Goal: Task Accomplishment & Management: Manage account settings

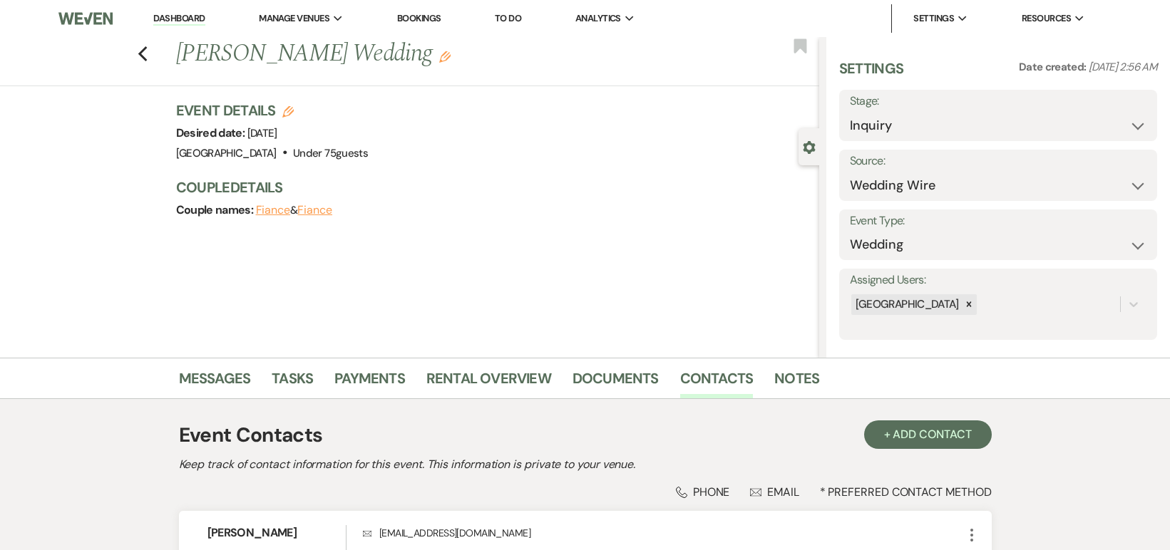
select select "3"
click at [182, 26] on li "Dashboard" at bounding box center [179, 18] width 66 height 29
click at [181, 22] on link "Dashboard" at bounding box center [178, 19] width 51 height 14
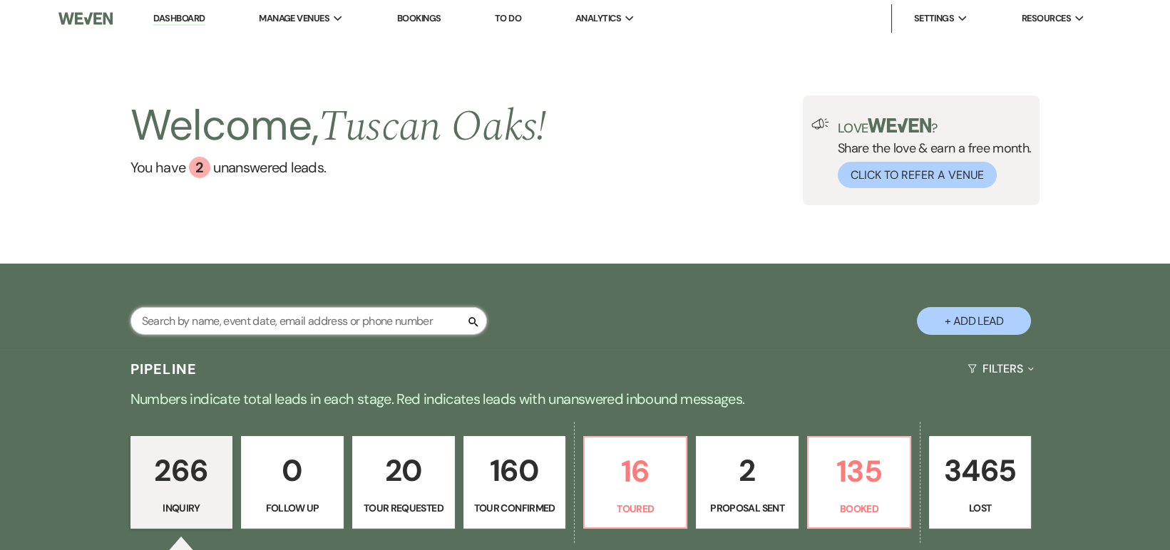
click at [212, 314] on input "text" at bounding box center [308, 321] width 356 height 28
type input "[PERSON_NAME]"
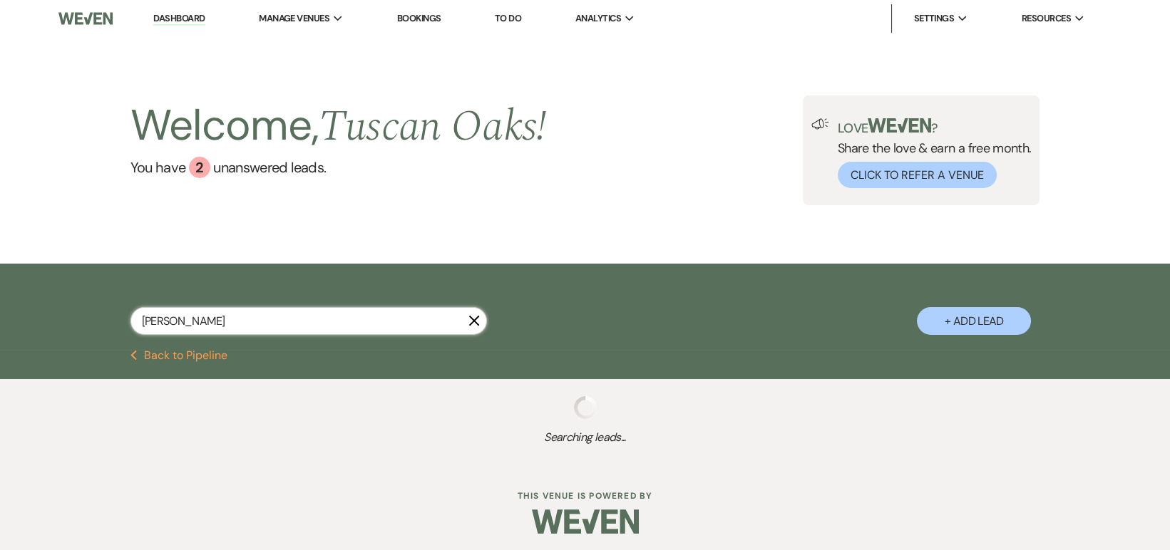
select select "4"
select select "8"
select select "5"
select select "8"
select select "5"
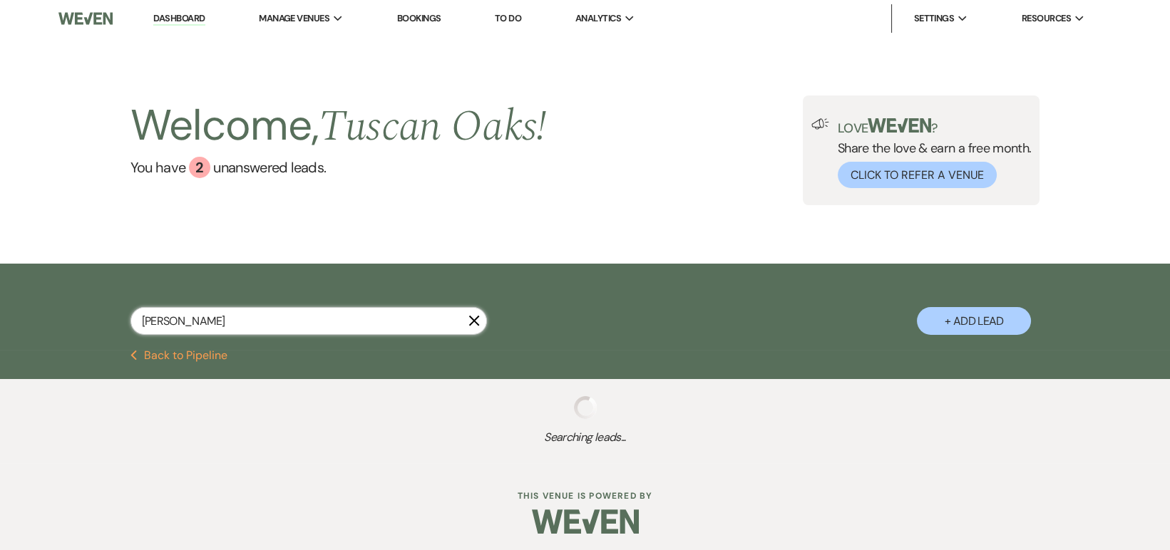
select select "8"
select select "10"
select select "8"
select select "5"
select select "8"
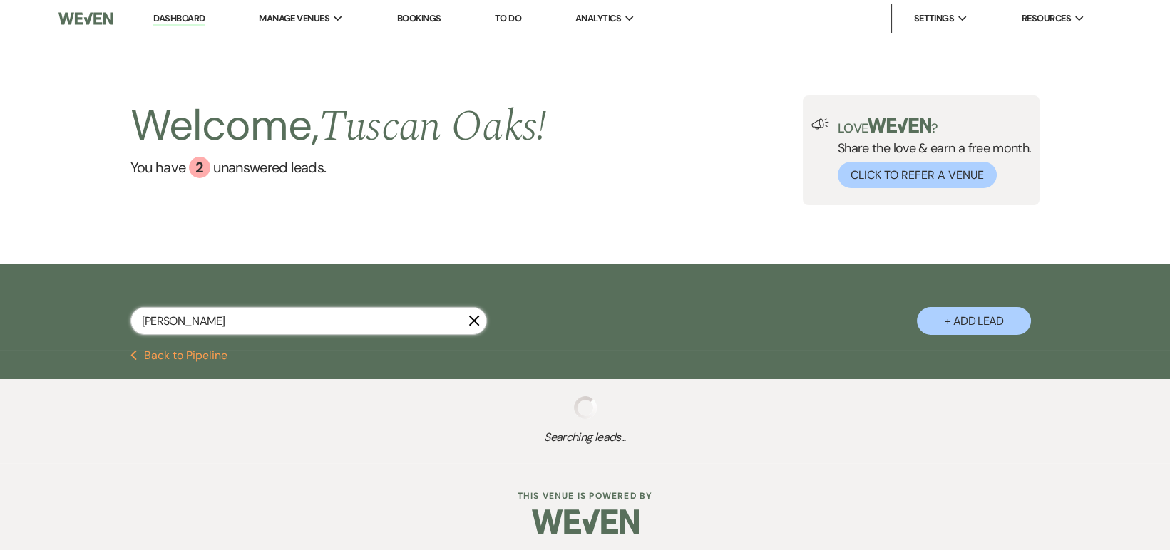
select select "5"
select select "8"
select select "6"
select select "8"
select select "5"
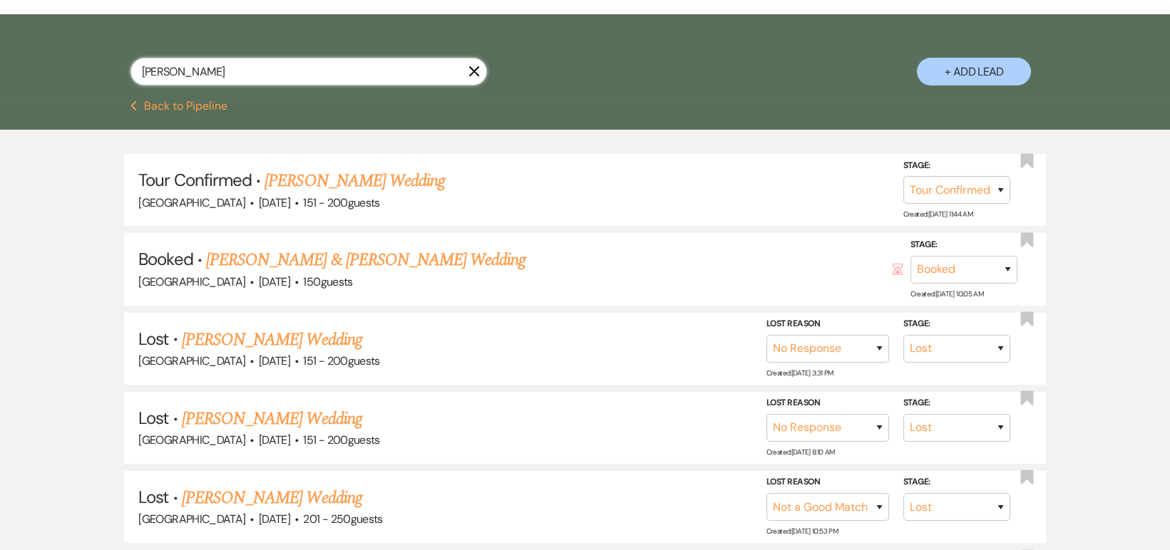
scroll to position [250, 0]
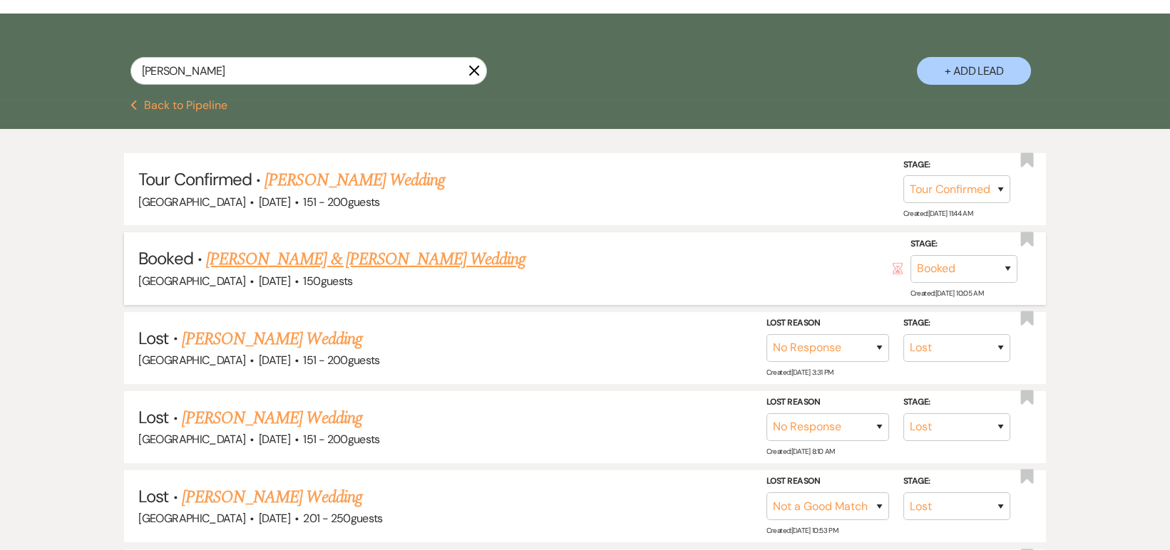
click at [418, 255] on link "[PERSON_NAME] & [PERSON_NAME] Wedding" at bounding box center [365, 260] width 319 height 26
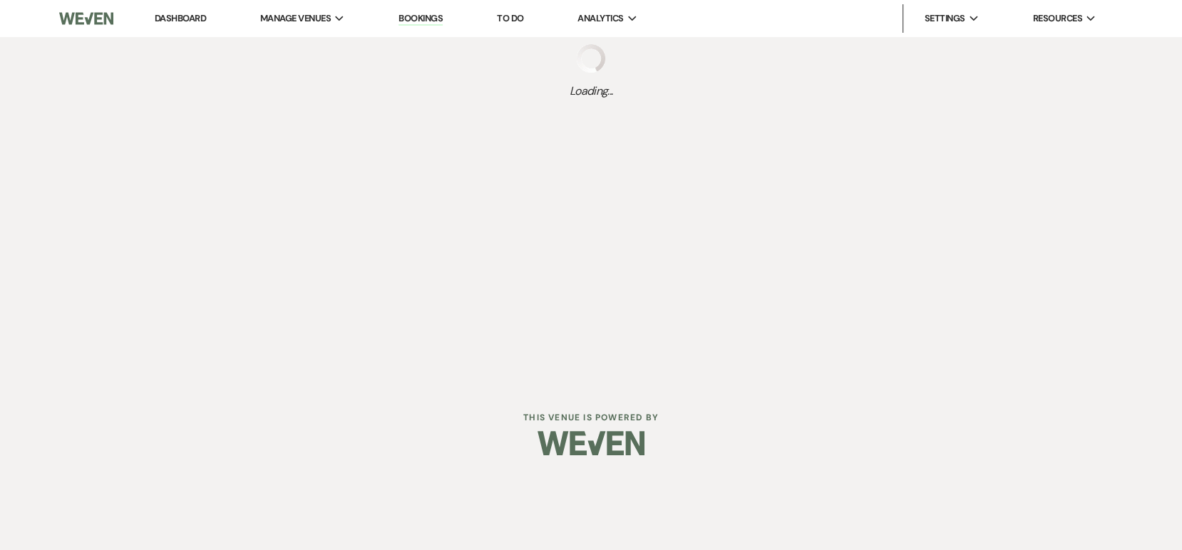
select select "2"
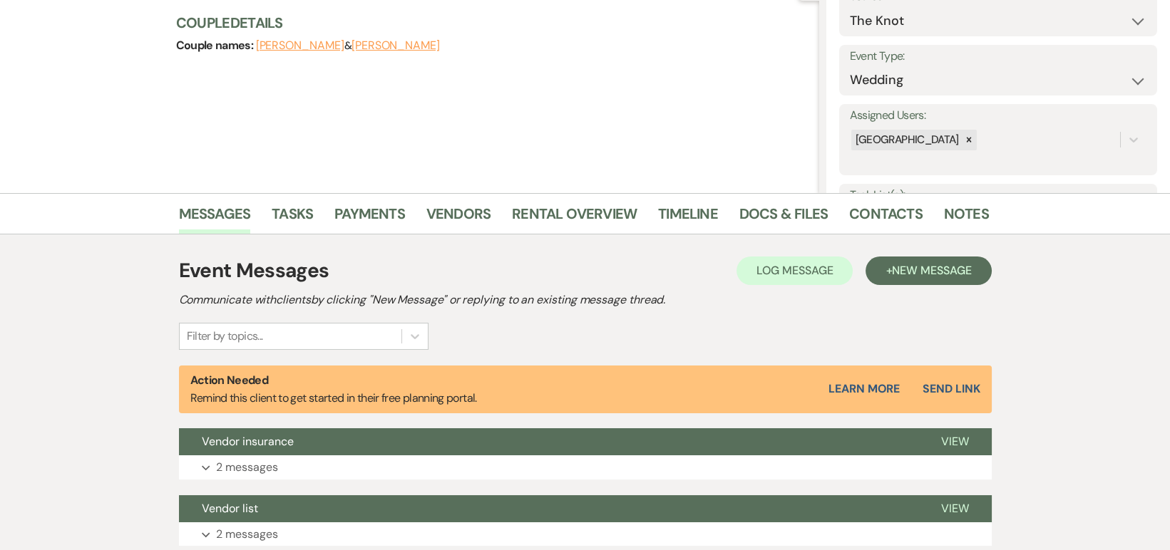
scroll to position [167, 0]
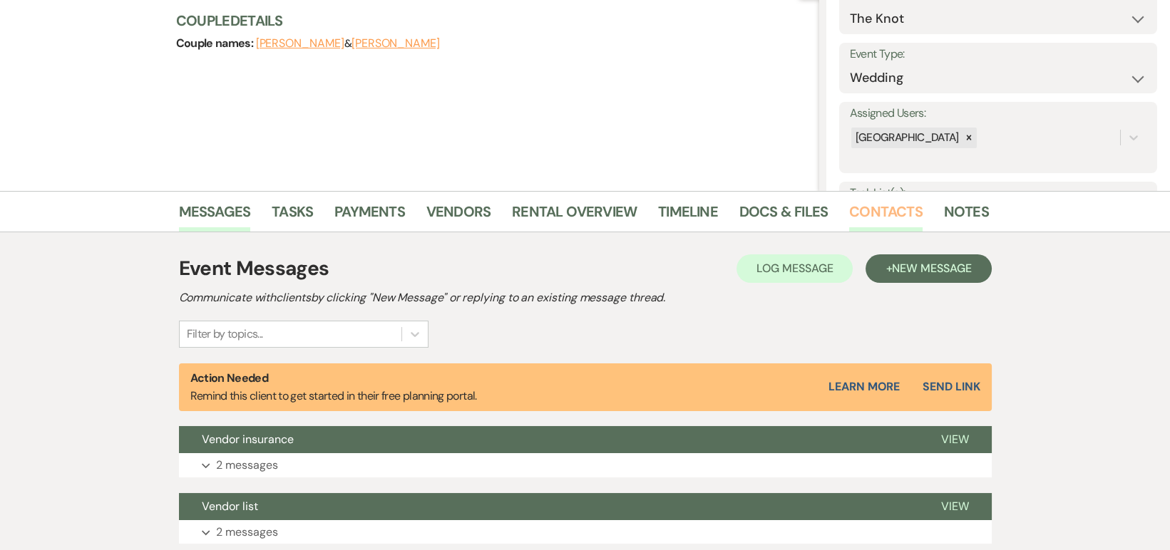
click at [857, 207] on link "Contacts" at bounding box center [885, 215] width 73 height 31
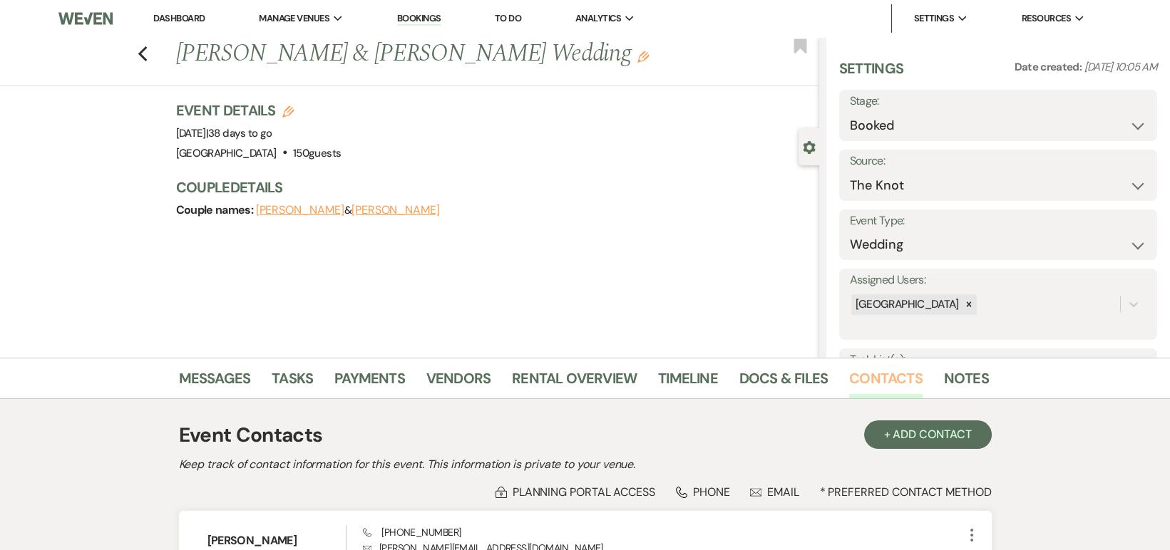
scroll to position [289, 0]
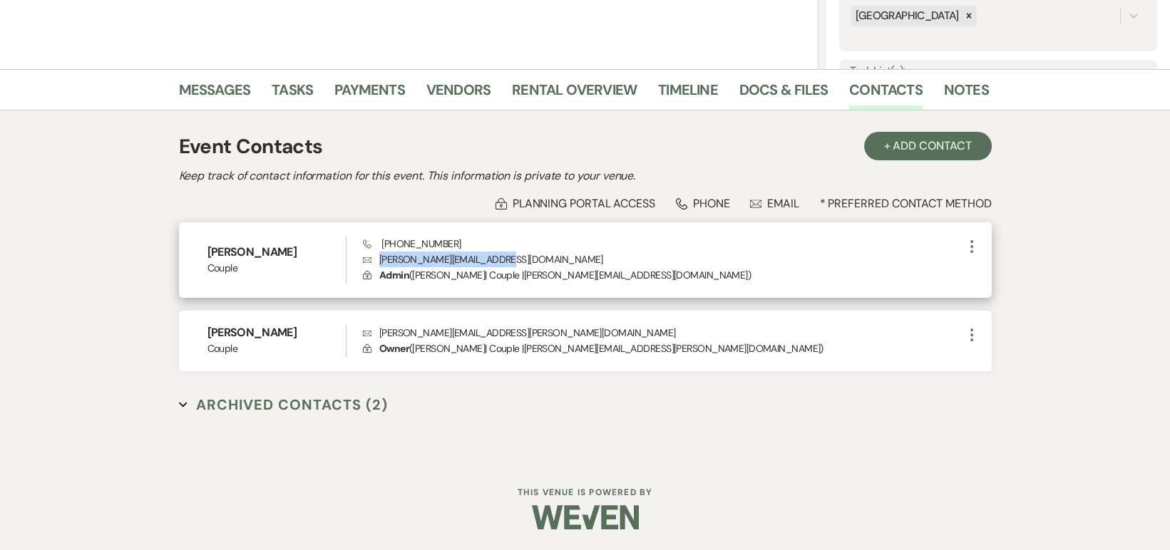
drag, startPoint x: 517, startPoint y: 257, endPoint x: 379, endPoint y: 262, distance: 137.6
click at [379, 262] on p "Envelope [PERSON_NAME][EMAIL_ADDRESS][DOMAIN_NAME]" at bounding box center [662, 260] width 599 height 16
copy p "[PERSON_NAME][EMAIL_ADDRESS][DOMAIN_NAME]"
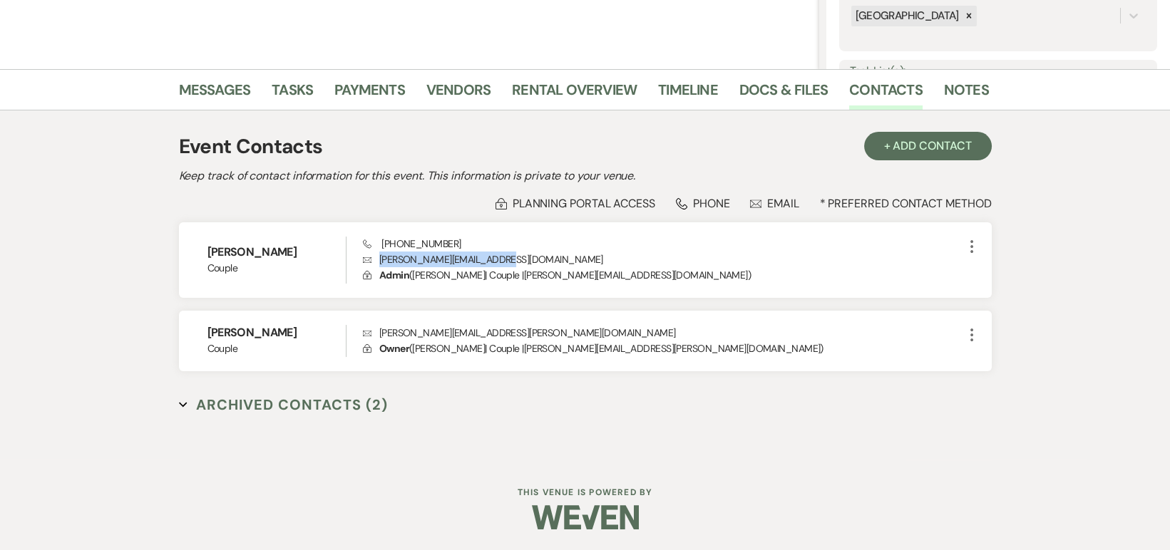
scroll to position [0, 0]
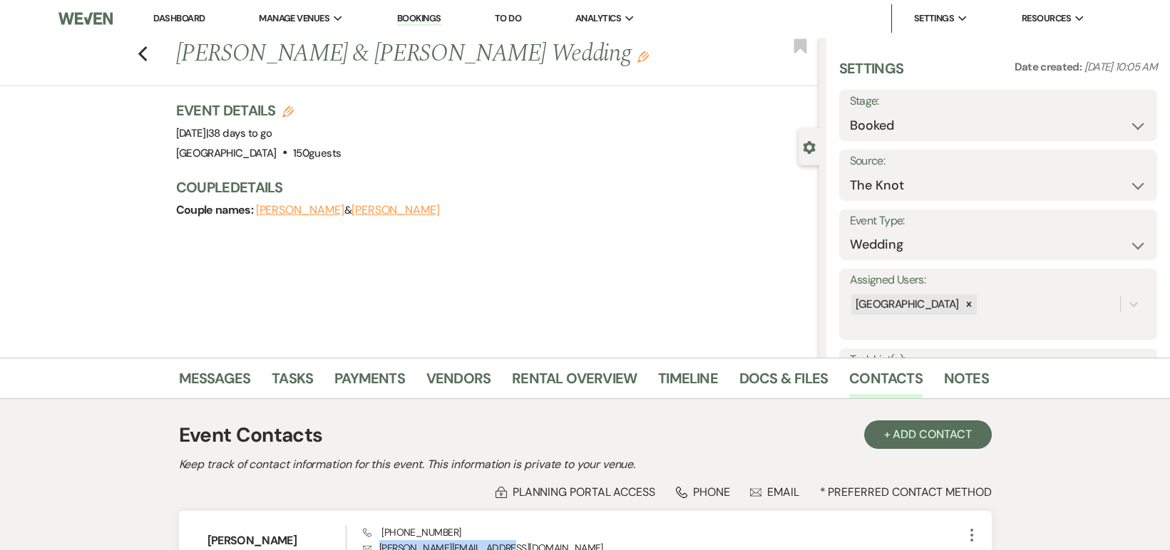
click at [164, 14] on link "Dashboard" at bounding box center [178, 18] width 51 height 12
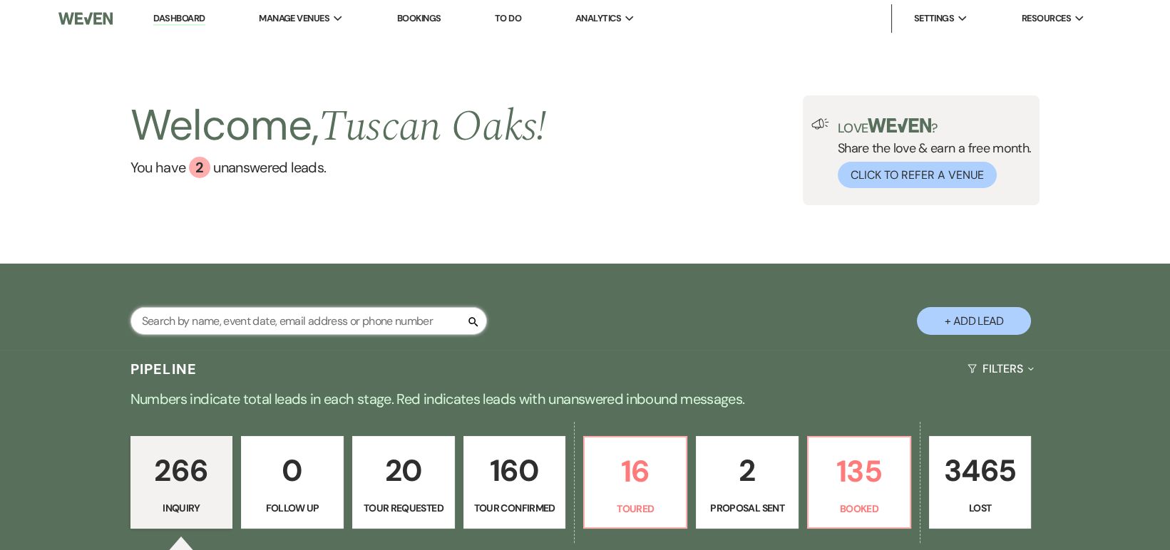
click at [227, 325] on input "text" at bounding box center [308, 321] width 356 height 28
type input "shayne"
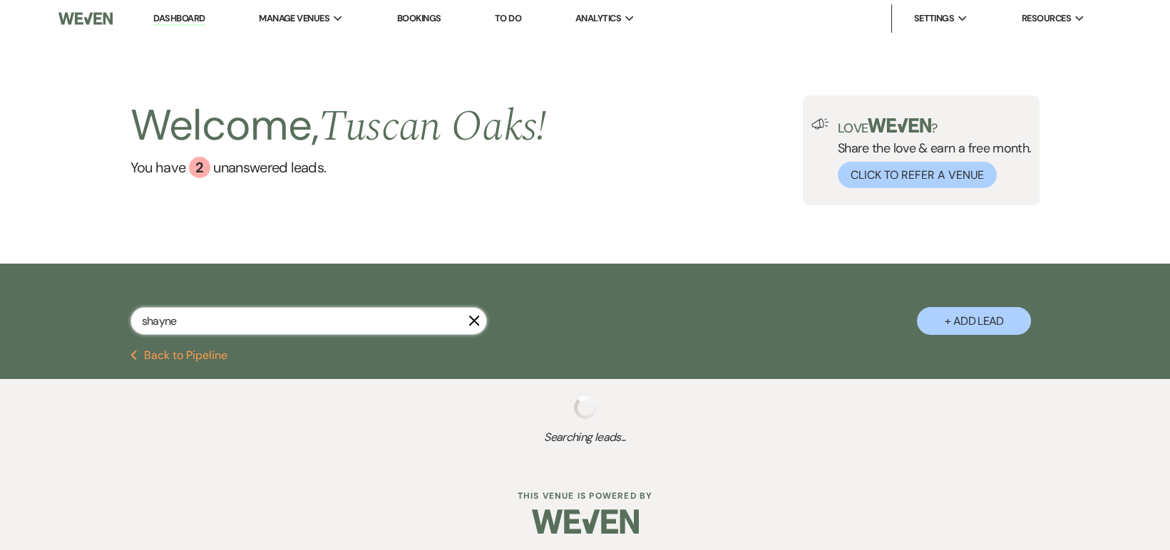
select select "8"
select select "5"
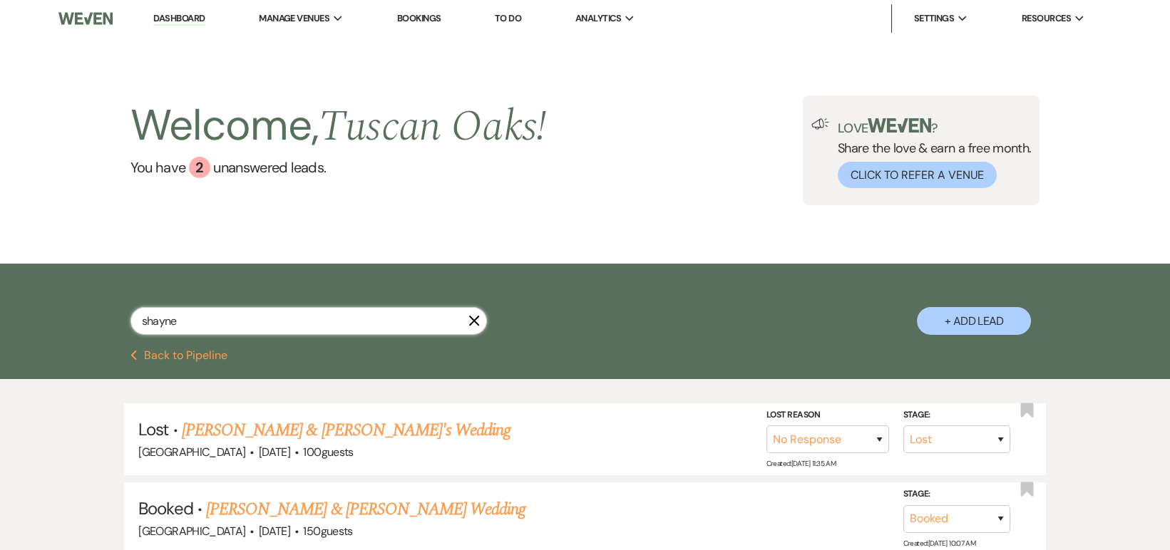
scroll to position [120, 0]
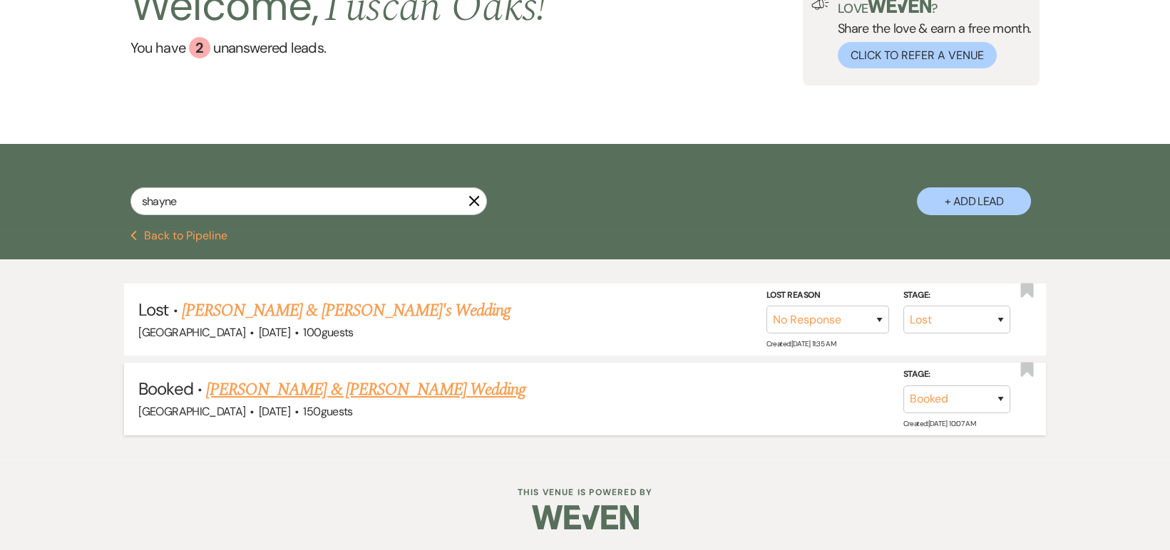
click at [406, 389] on link "[PERSON_NAME] & [PERSON_NAME] Wedding" at bounding box center [365, 390] width 319 height 26
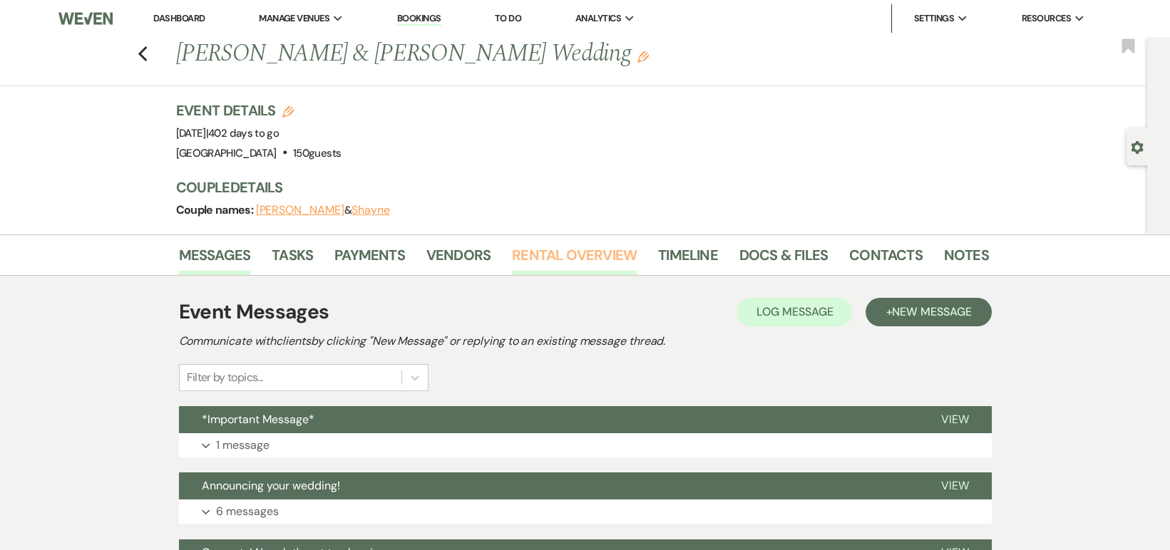
click at [562, 261] on link "Rental Overview" at bounding box center [574, 259] width 125 height 31
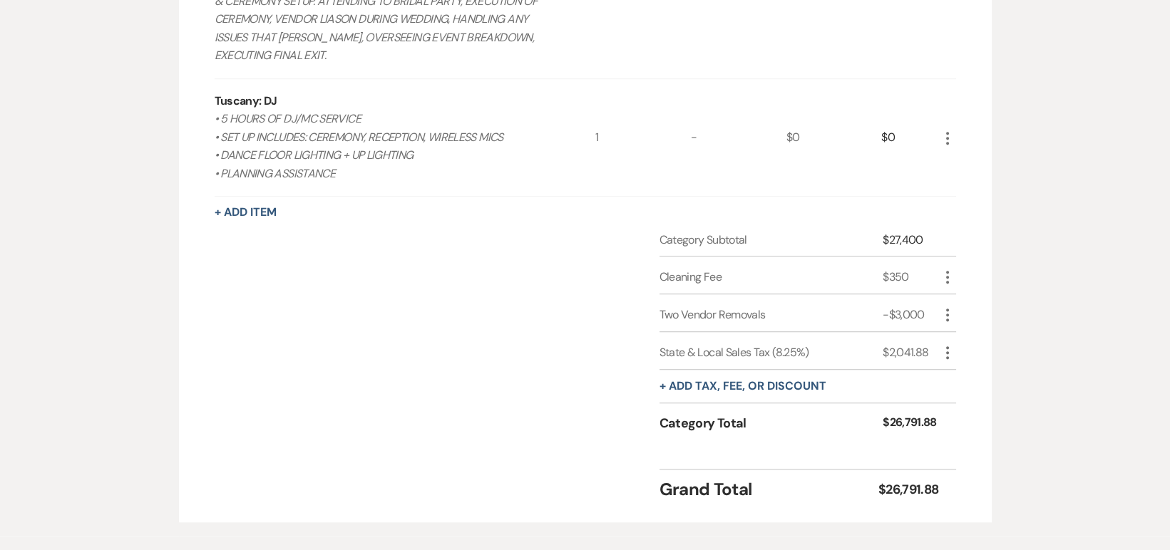
scroll to position [2096, 0]
click at [562, 261] on div "Category Subtotal $27,400 Cleaning Fee $350 More Two Vendor Removals -$3,000 Mo…" at bounding box center [585, 345] width 741 height 227
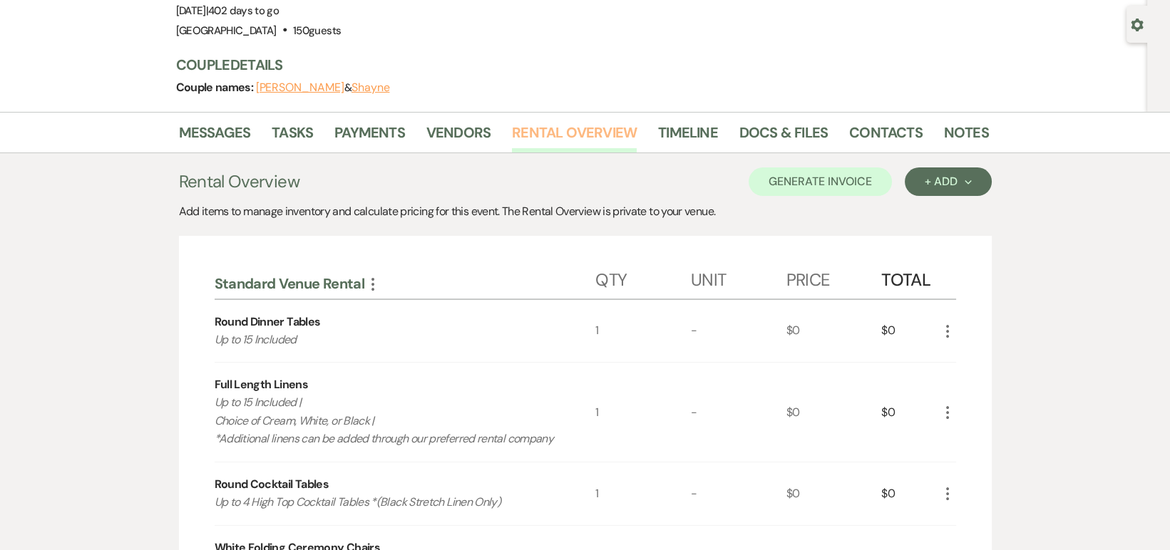
scroll to position [0, 0]
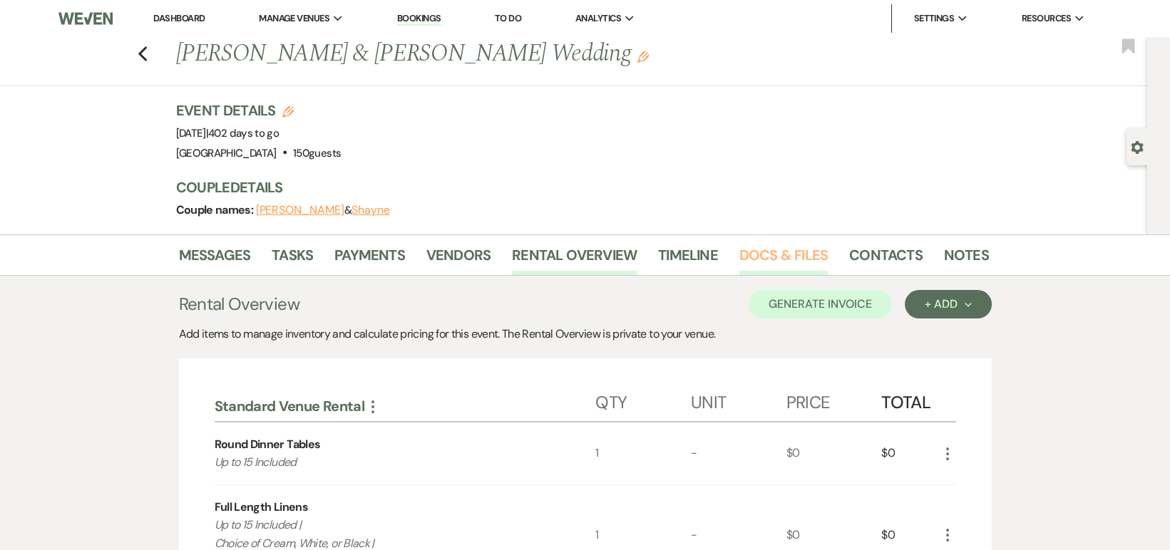
click at [743, 259] on link "Docs & Files" at bounding box center [783, 259] width 88 height 31
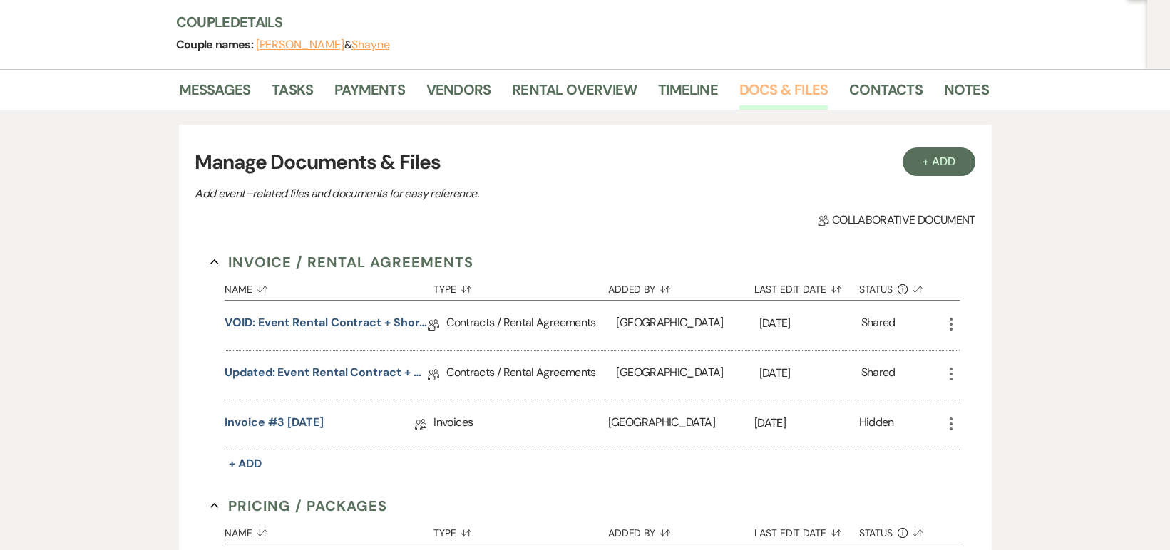
scroll to position [192, 0]
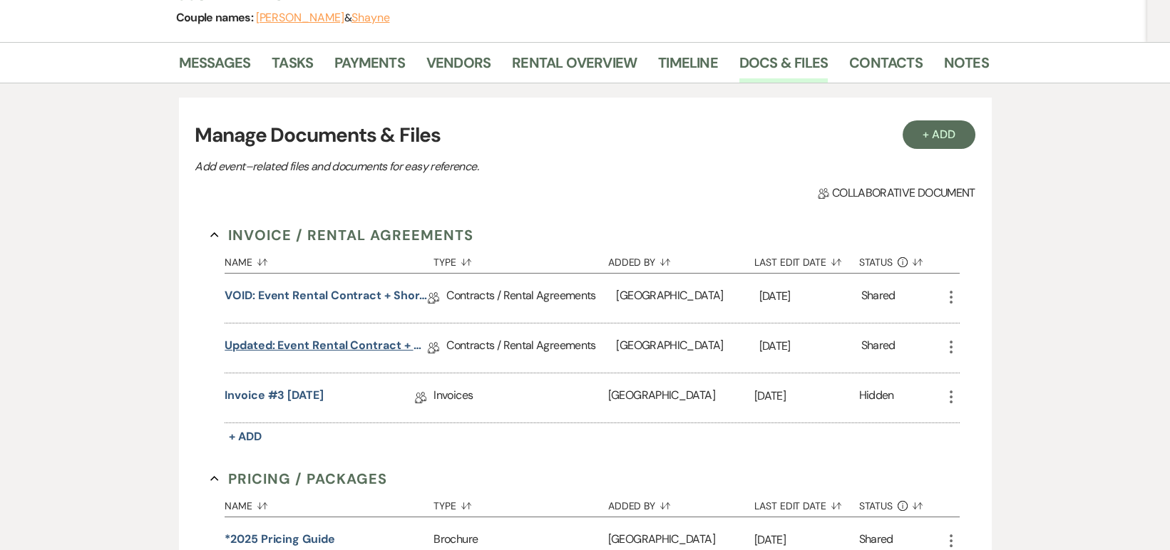
click at [292, 343] on link "Updated: Event Rental Contract + Short Term Lease - [DATE]" at bounding box center [326, 348] width 203 height 22
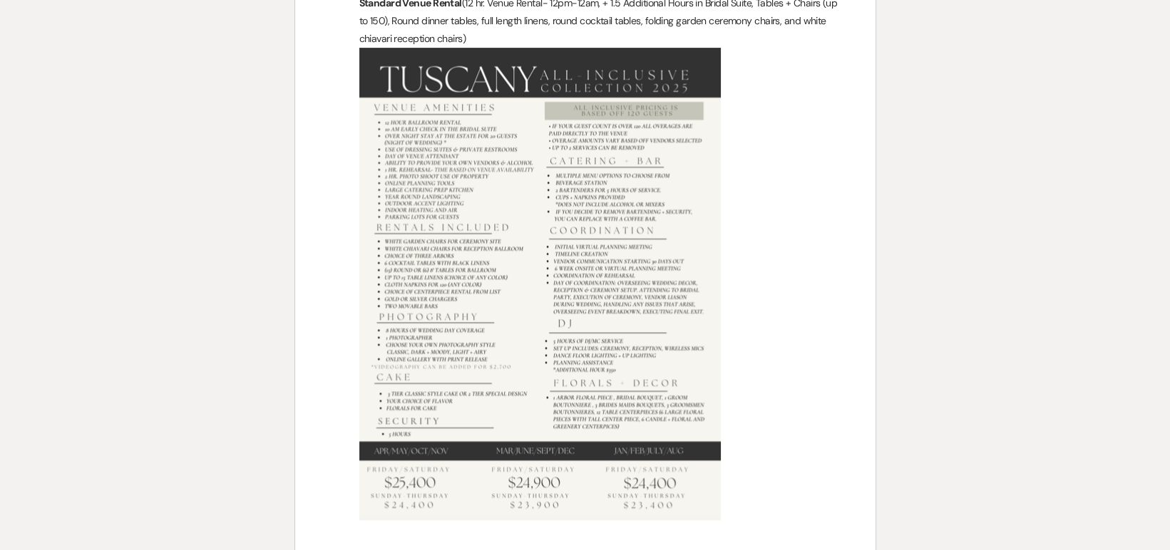
scroll to position [929, 0]
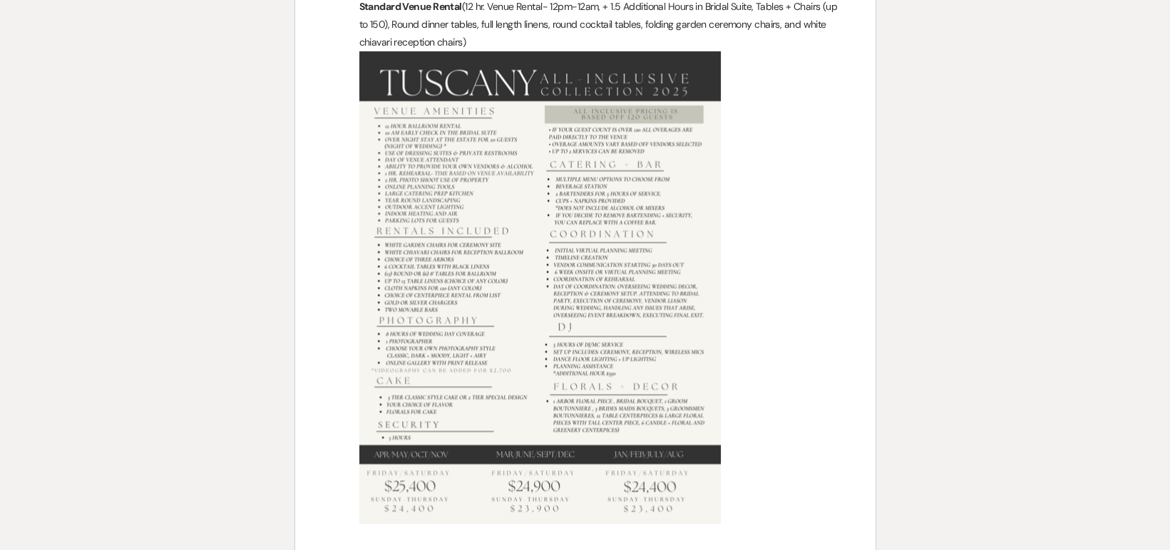
scroll to position [938, 0]
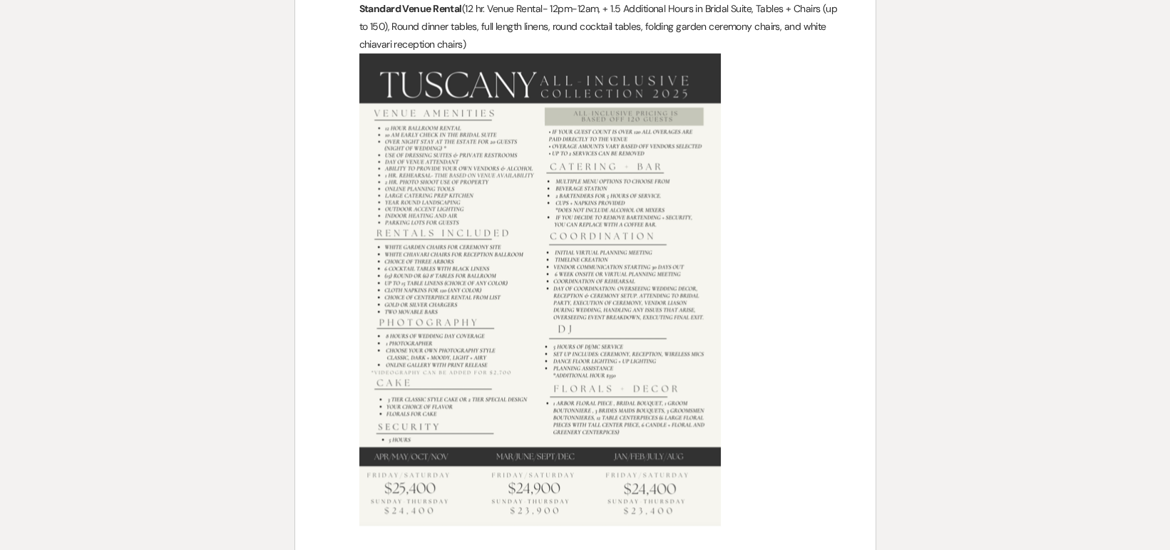
click at [349, 345] on p at bounding box center [585, 289] width 512 height 473
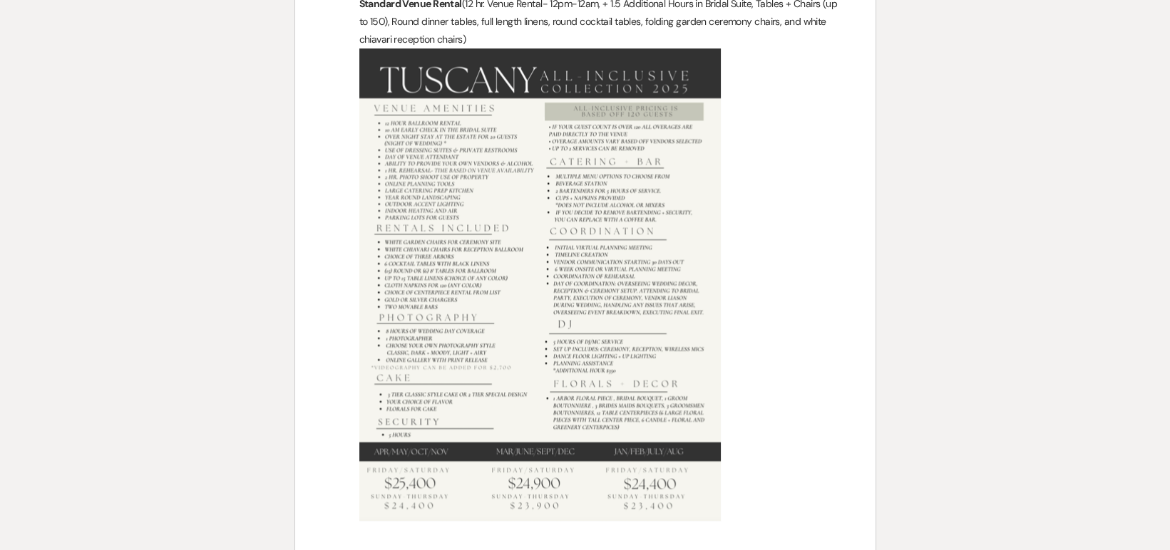
scroll to position [942, 0]
